Goal: Information Seeking & Learning: Find contact information

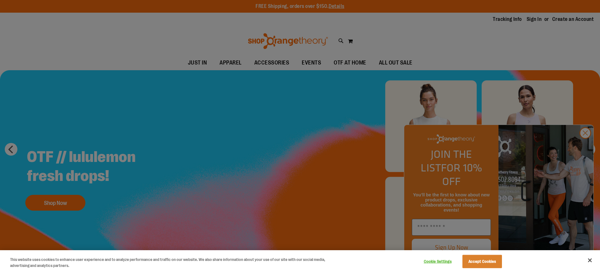
click at [416, 46] on div at bounding box center [300, 136] width 600 height 272
click at [487, 260] on button "Accept Cookies" at bounding box center [483, 261] width 40 height 13
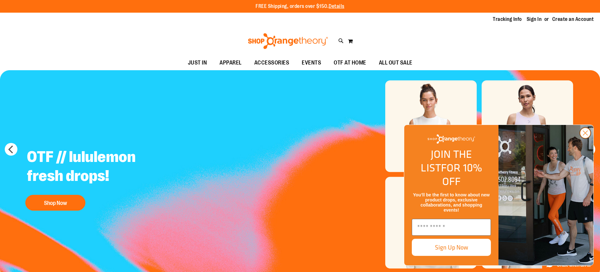
click at [588, 138] on circle "Close dialog" at bounding box center [585, 133] width 10 height 10
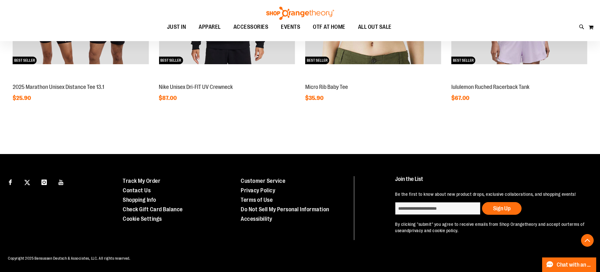
scroll to position [686, 0]
click at [280, 178] on link "Customer Service" at bounding box center [263, 181] width 45 height 6
